Goal: Information Seeking & Learning: Understand process/instructions

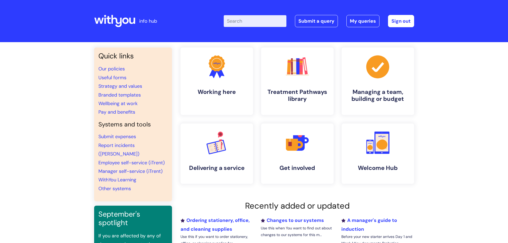
click at [252, 20] on input "Enter your search term here..." at bounding box center [255, 21] width 63 height 12
type input "invoice"
click button "Search" at bounding box center [0, 0] width 0 height 0
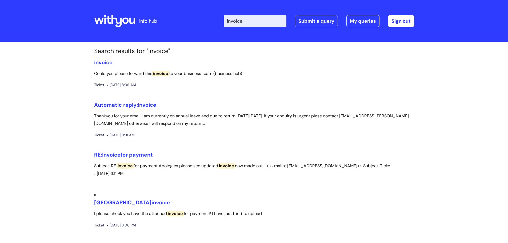
drag, startPoint x: 253, startPoint y: 21, endPoint x: 233, endPoint y: 21, distance: 19.5
click at [233, 21] on input "invoice" at bounding box center [255, 21] width 63 height 12
type input "i"
type input "c"
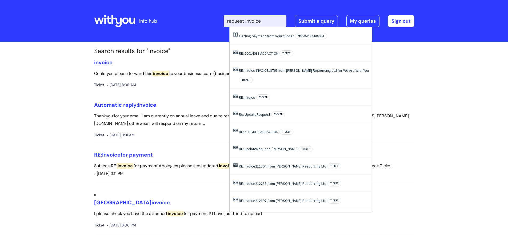
type input "request invoice"
click button "Search" at bounding box center [0, 0] width 0 height 0
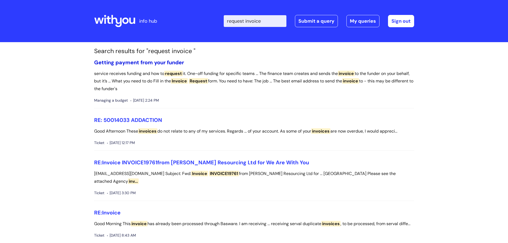
click at [134, 63] on link "Getting payment from your funder" at bounding box center [139, 62] width 90 height 7
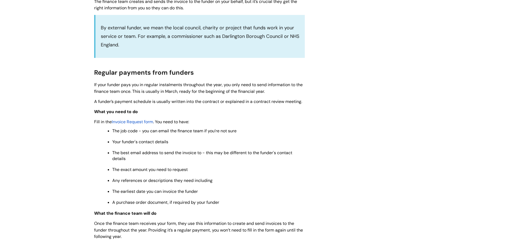
scroll to position [187, 0]
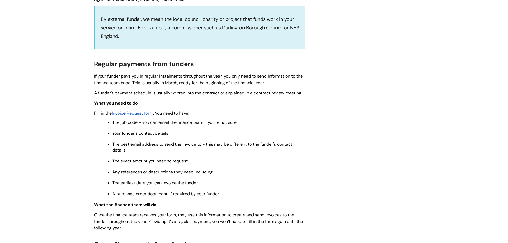
click at [142, 114] on span "Invoice Request form" at bounding box center [132, 113] width 41 height 6
